Goal: Check status: Check status

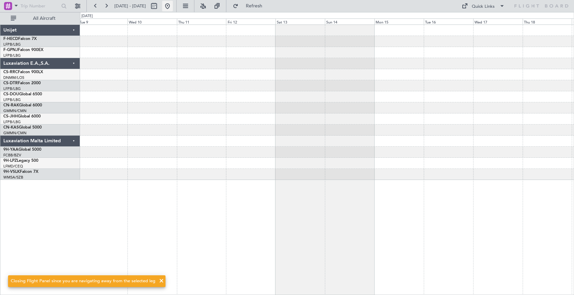
click at [173, 6] on button at bounding box center [167, 6] width 11 height 11
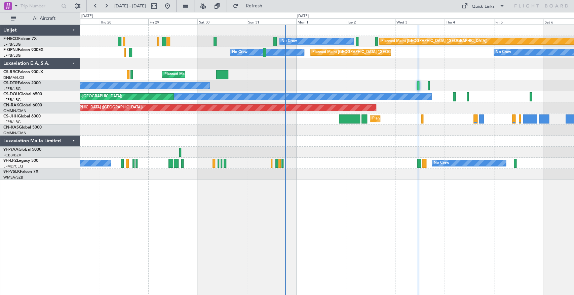
click at [164, 86] on div "Planned Maint [GEOGRAPHIC_DATA] ([GEOGRAPHIC_DATA]) No Crew No Crew Planned Mai…" at bounding box center [326, 102] width 493 height 155
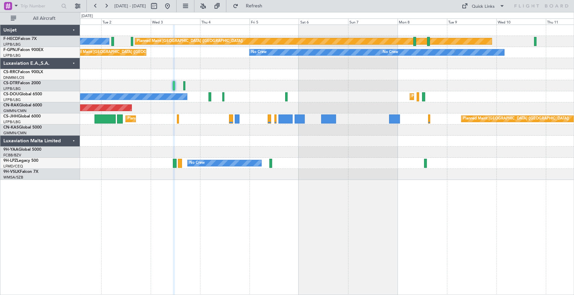
click at [241, 75] on div at bounding box center [326, 74] width 493 height 11
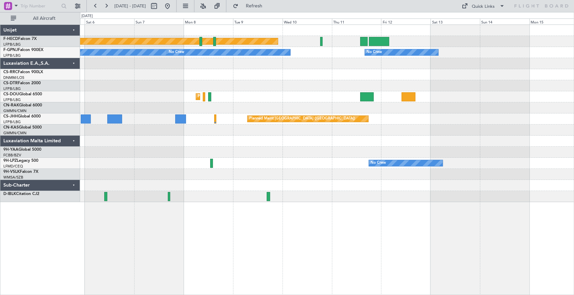
click at [230, 77] on div "Planned Maint [GEOGRAPHIC_DATA] ([GEOGRAPHIC_DATA]) No Crew No Crew No Crew Pla…" at bounding box center [326, 113] width 493 height 177
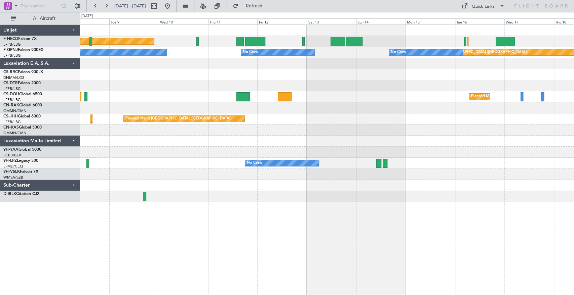
click at [215, 74] on div "Planned Maint [GEOGRAPHIC_DATA] ([GEOGRAPHIC_DATA]) No Crew No Crew No Crew No …" at bounding box center [326, 113] width 493 height 177
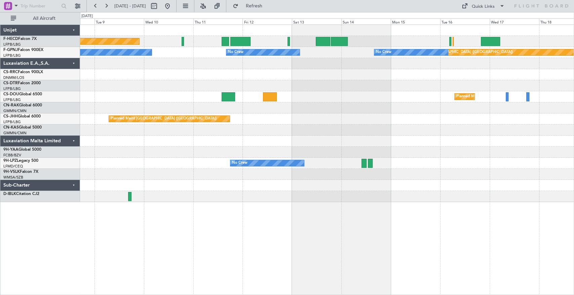
click at [266, 67] on div "Planned Maint [GEOGRAPHIC_DATA] ([GEOGRAPHIC_DATA]) No Crew No Crew No Crew No …" at bounding box center [326, 113] width 493 height 177
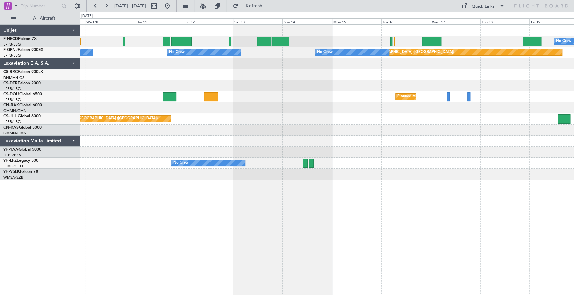
click at [406, 68] on div "Planned Maint [GEOGRAPHIC_DATA] ([GEOGRAPHIC_DATA]) No Crew Planned Maint [GEOG…" at bounding box center [326, 102] width 493 height 155
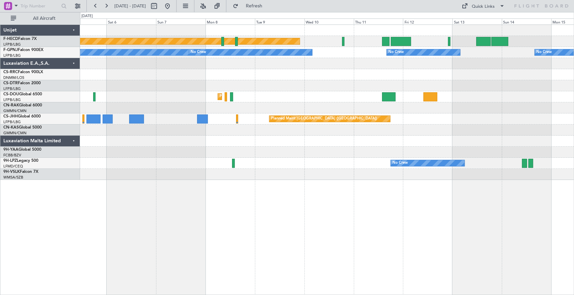
click at [459, 56] on div "Planned Maint [GEOGRAPHIC_DATA] ([GEOGRAPHIC_DATA]) No Crew No Crew Planned Mai…" at bounding box center [326, 102] width 493 height 155
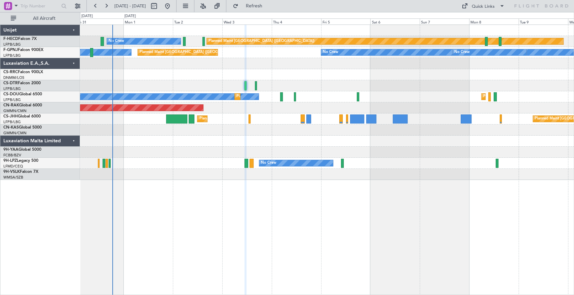
click at [290, 69] on div "Planned Maint [GEOGRAPHIC_DATA] ([GEOGRAPHIC_DATA])" at bounding box center [326, 74] width 493 height 11
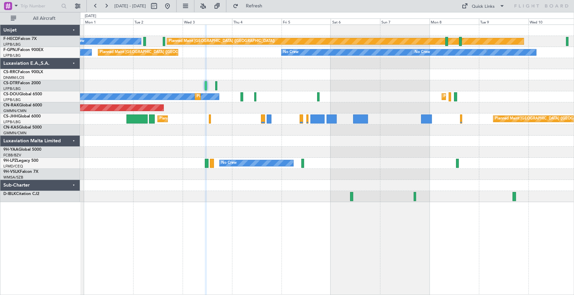
click at [216, 132] on div "Planned Maint [GEOGRAPHIC_DATA] ([GEOGRAPHIC_DATA]) No Crew No Crew No Crew Pla…" at bounding box center [326, 113] width 493 height 177
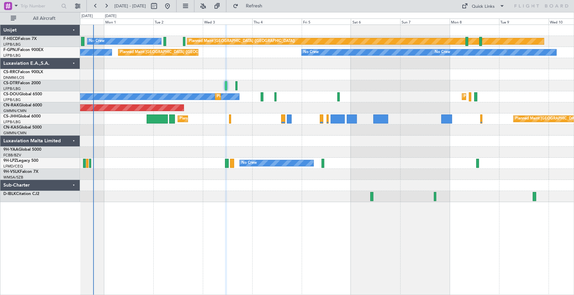
click at [293, 96] on div "Planned Maint [GEOGRAPHIC_DATA] ([GEOGRAPHIC_DATA]) No Crew Planned Maint [GEOG…" at bounding box center [326, 96] width 493 height 11
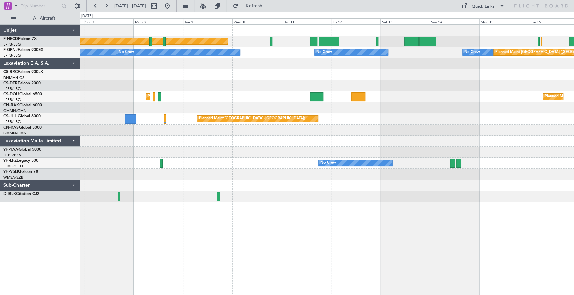
click at [84, 92] on div "Planned Maint [GEOGRAPHIC_DATA] ([GEOGRAPHIC_DATA]) No Crew No Crew No Crew No …" at bounding box center [326, 113] width 493 height 177
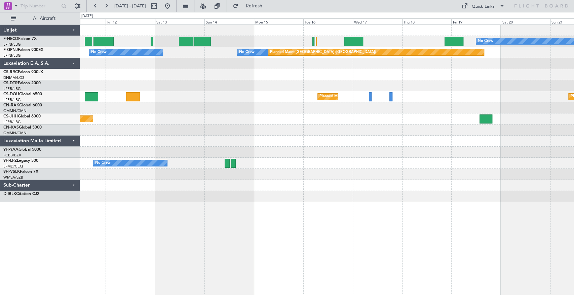
click at [129, 96] on div "No Crew Planned Maint [GEOGRAPHIC_DATA] ([GEOGRAPHIC_DATA]) Planned Maint [GEOG…" at bounding box center [326, 113] width 493 height 177
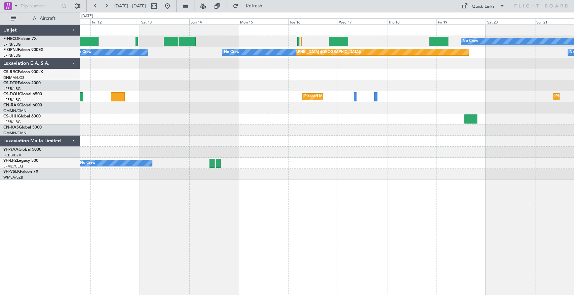
click at [492, 105] on div "No Crew Planned Maint [GEOGRAPHIC_DATA] ([GEOGRAPHIC_DATA]) Planned Maint [GEOG…" at bounding box center [326, 102] width 493 height 155
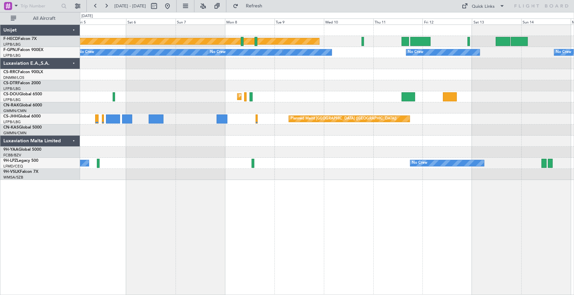
click at [573, 108] on div "Planned Maint [GEOGRAPHIC_DATA] ([GEOGRAPHIC_DATA]) No Crew No Crew No Crew No …" at bounding box center [287, 153] width 574 height 283
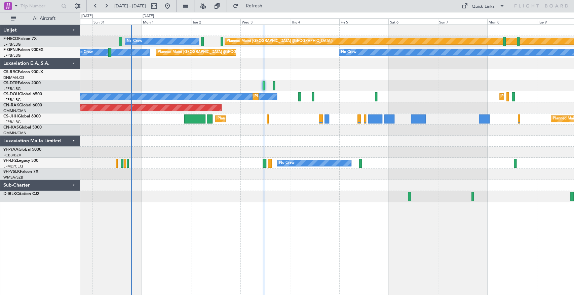
click at [414, 55] on div "Planned Maint [GEOGRAPHIC_DATA] ([GEOGRAPHIC_DATA]) No Crew Planned Maint [GEOG…" at bounding box center [326, 113] width 493 height 177
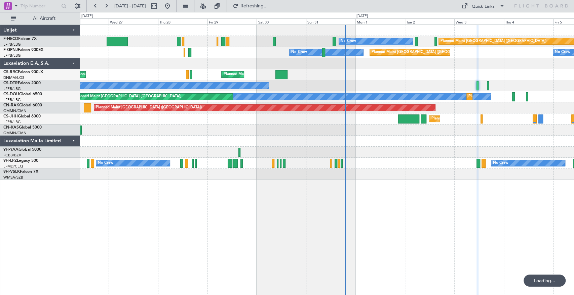
click at [380, 38] on div "Planned Maint [GEOGRAPHIC_DATA] ([GEOGRAPHIC_DATA]) No Crew No Crew" at bounding box center [326, 41] width 493 height 11
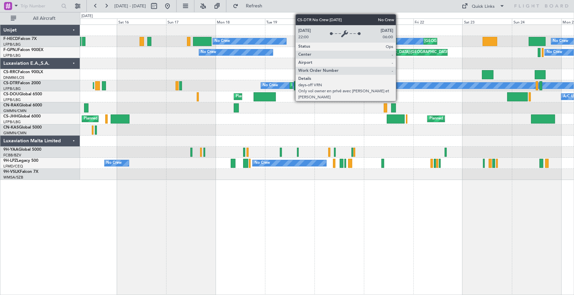
click at [358, 68] on div at bounding box center [326, 63] width 493 height 11
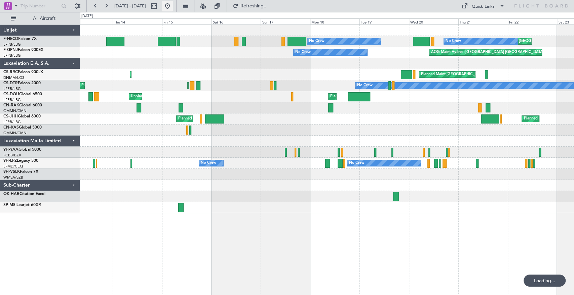
click at [173, 7] on button at bounding box center [167, 6] width 11 height 11
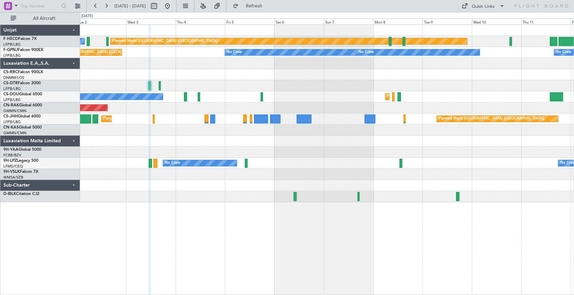
click at [208, 132] on div at bounding box center [326, 130] width 493 height 11
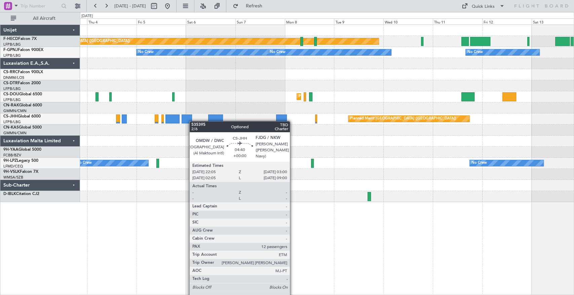
click at [191, 121] on div "Planned Maint [GEOGRAPHIC_DATA] ([GEOGRAPHIC_DATA]) No Crew No Crew No Crew No …" at bounding box center [326, 113] width 493 height 177
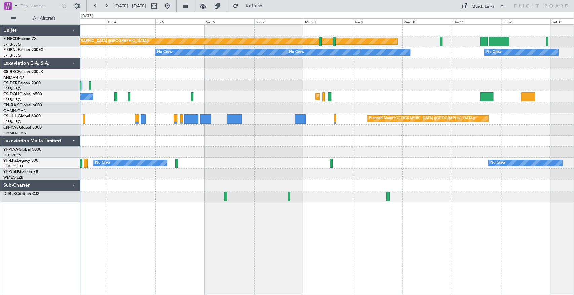
click at [350, 139] on div "Planned Maint [GEOGRAPHIC_DATA] ([GEOGRAPHIC_DATA]) No Crew No Crew No Crew No …" at bounding box center [326, 113] width 493 height 177
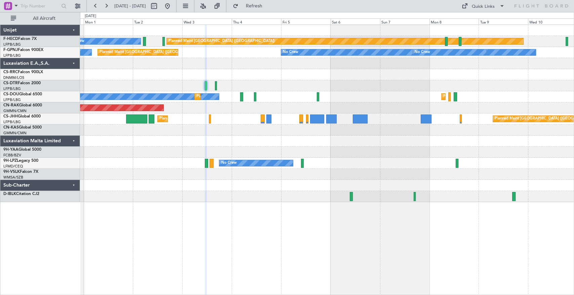
click at [325, 123] on div "Planned Maint [GEOGRAPHIC_DATA] ([GEOGRAPHIC_DATA]) No Crew No Crew No Crew Pla…" at bounding box center [326, 113] width 493 height 177
